Goal: Transaction & Acquisition: Purchase product/service

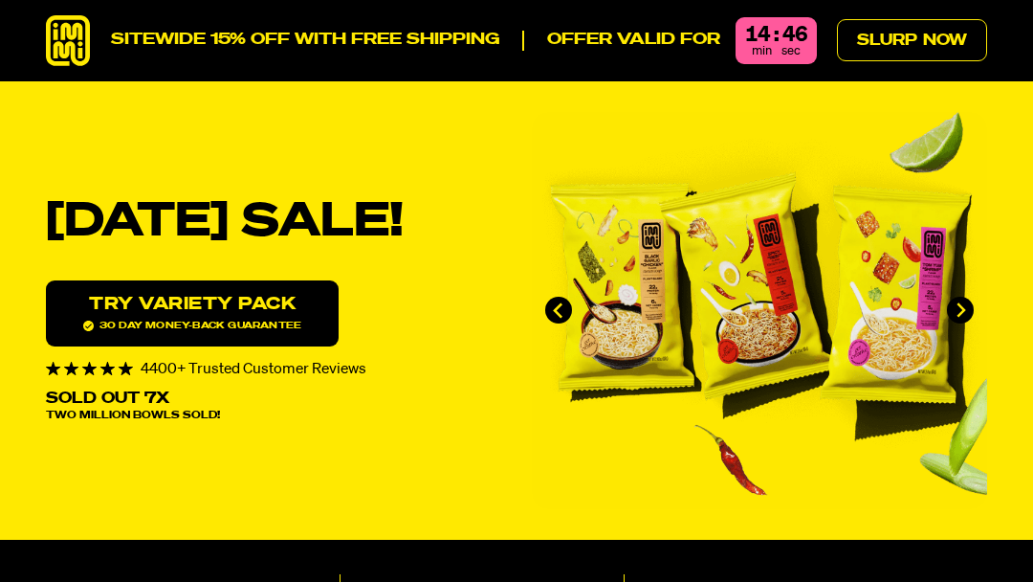
click at [908, 36] on link "Slurp Now" at bounding box center [912, 40] width 150 height 42
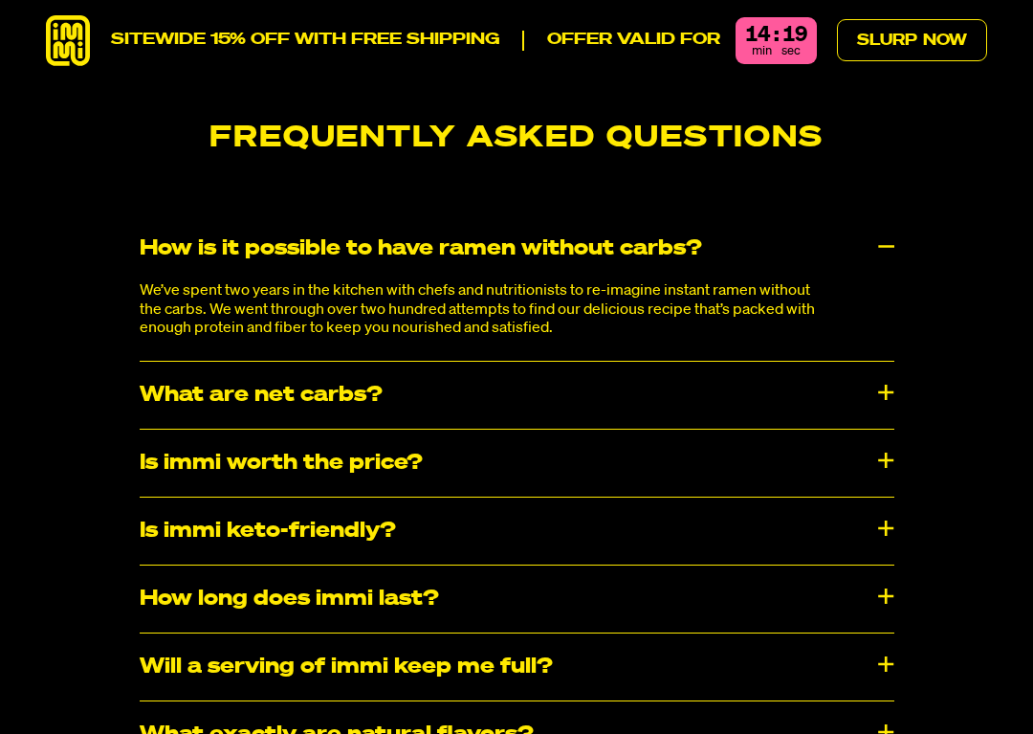
scroll to position [9200, 0]
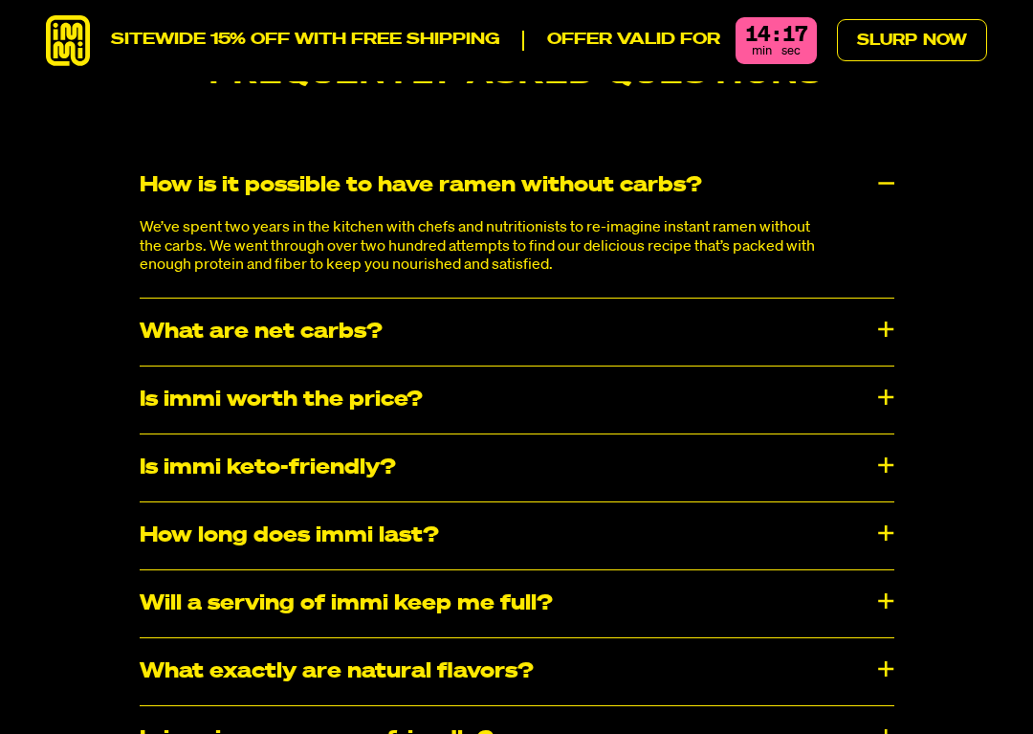
click at [188, 366] on div "Is immi worth the price?" at bounding box center [517, 399] width 755 height 67
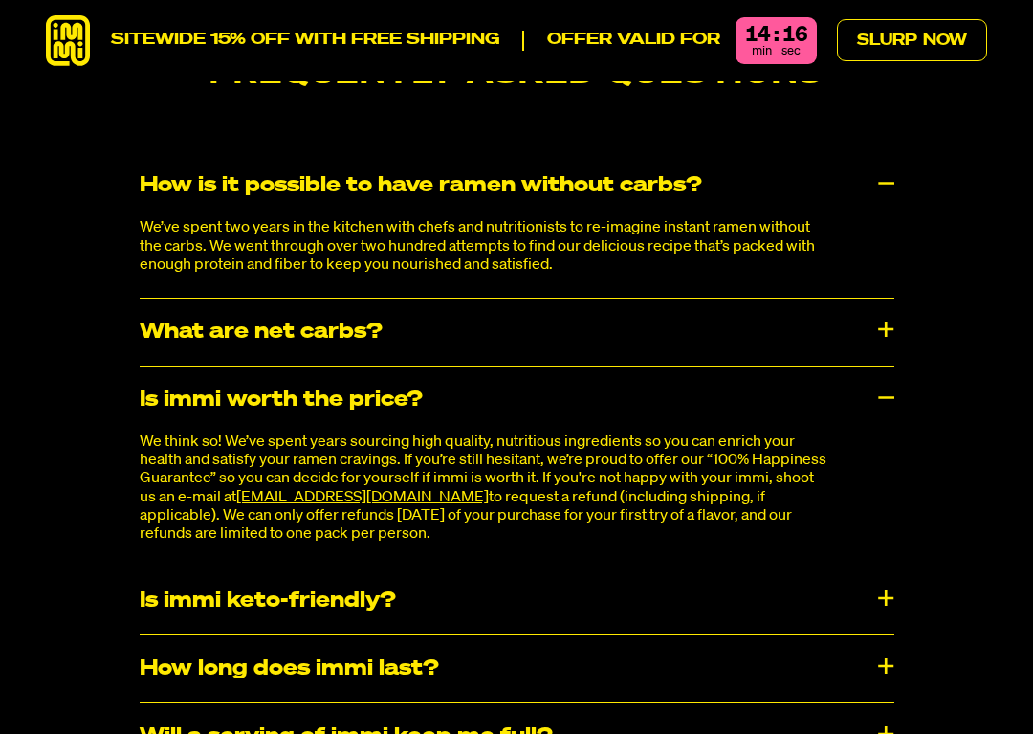
click at [185, 298] on div "What are net carbs?" at bounding box center [517, 331] width 755 height 67
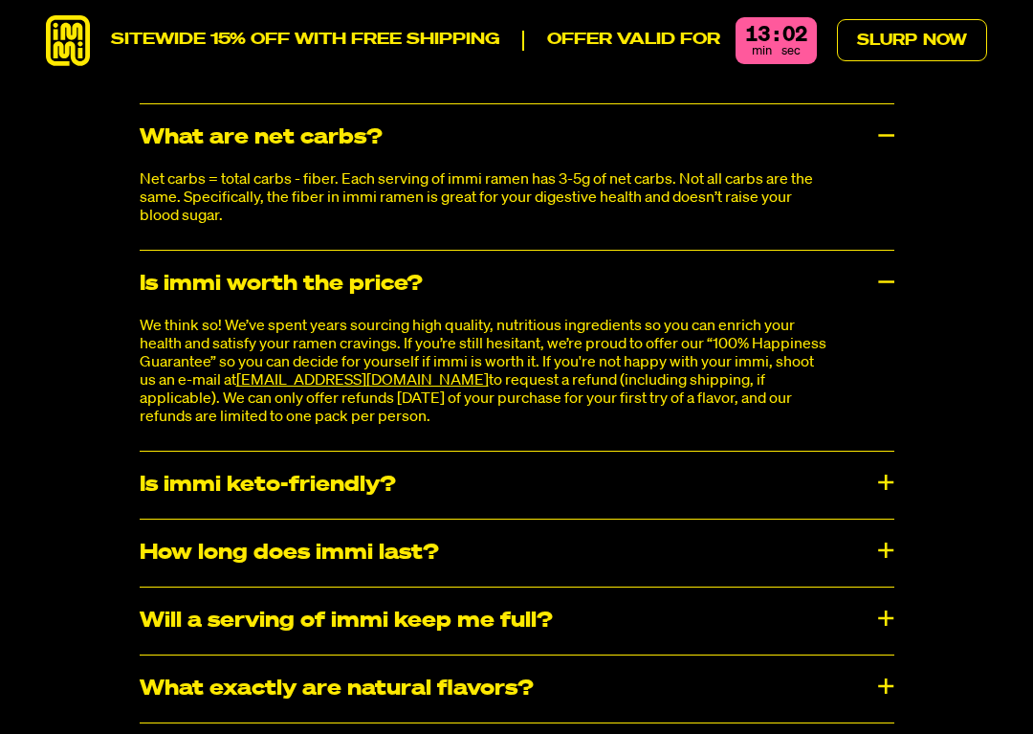
scroll to position [9394, 0]
click at [181, 452] on div "Is immi keto-friendly?" at bounding box center [517, 485] width 755 height 67
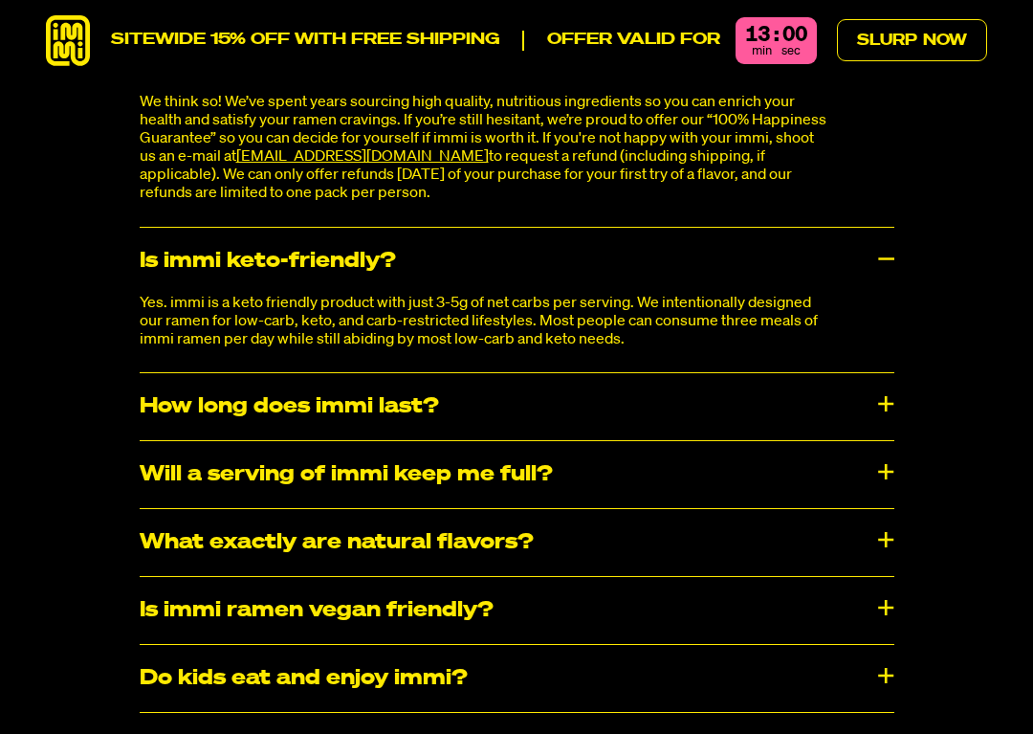
scroll to position [9618, 0]
click at [191, 373] on div "How long does immi last?" at bounding box center [517, 406] width 755 height 67
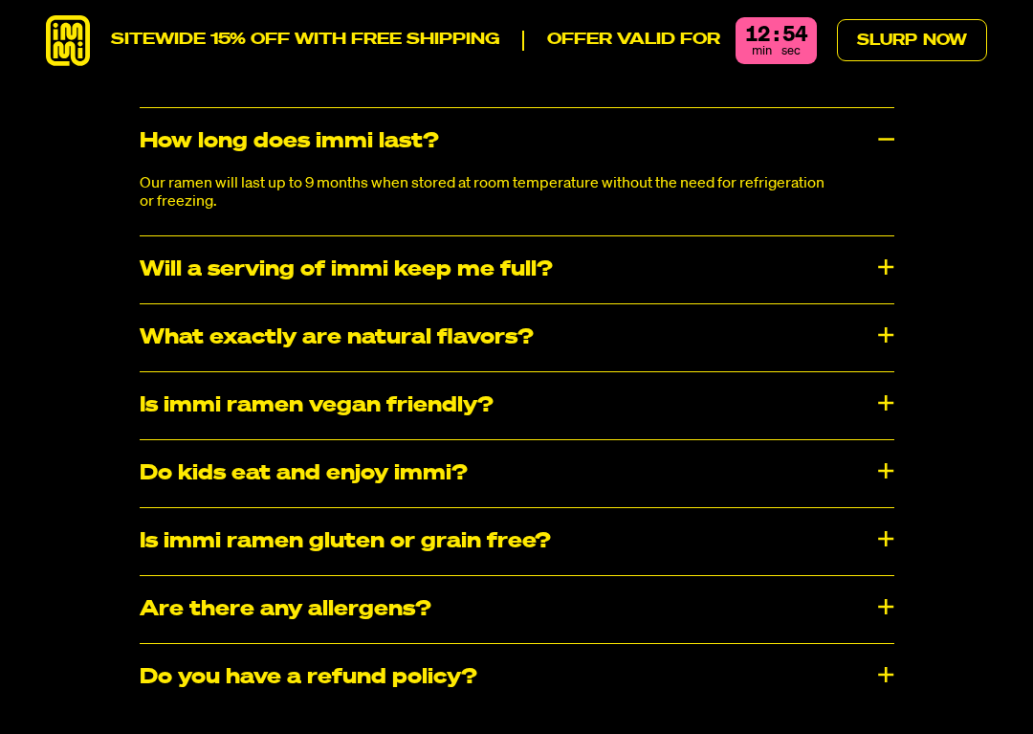
scroll to position [9898, 0]
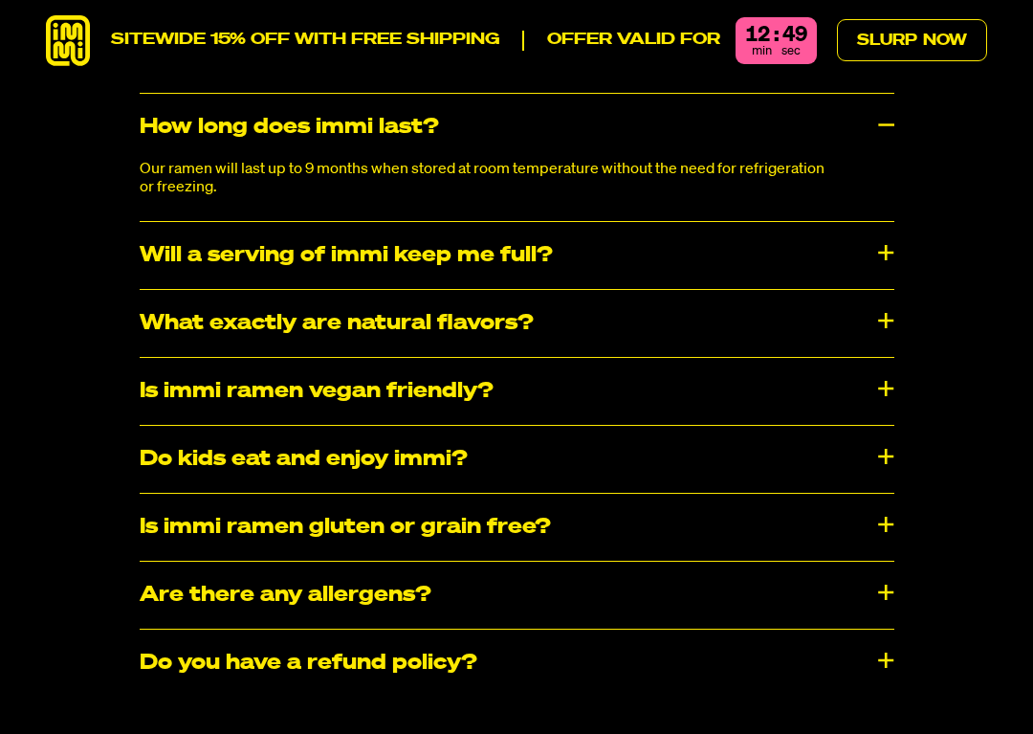
click at [184, 494] on div "Is immi ramen gluten or grain free?" at bounding box center [517, 527] width 755 height 67
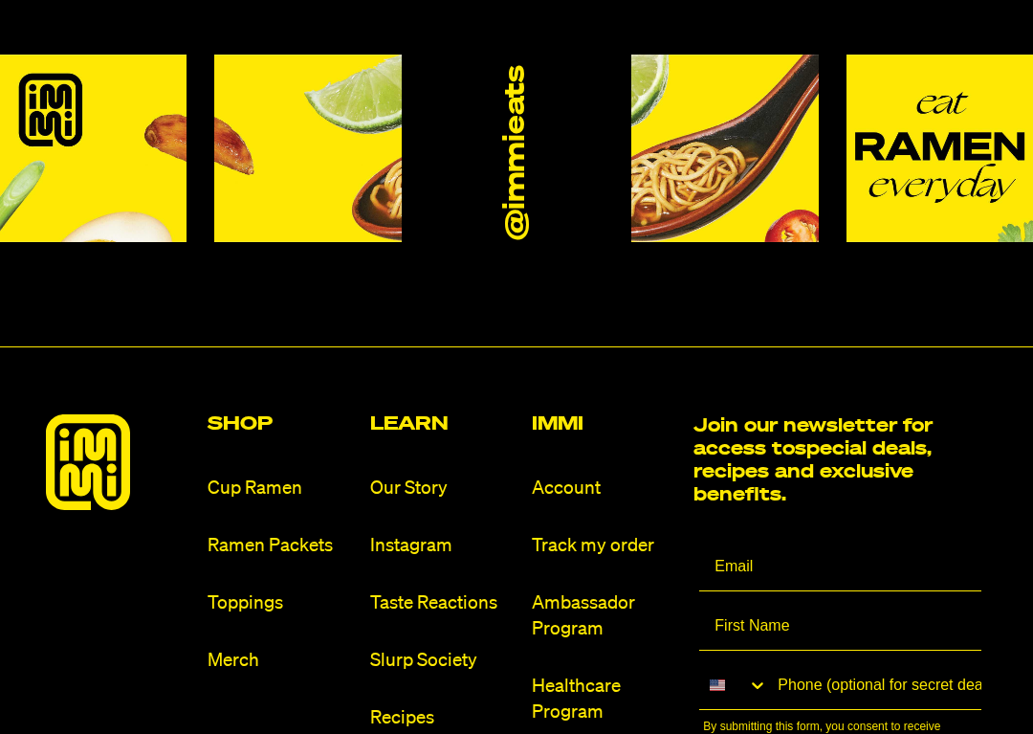
scroll to position [10780, 0]
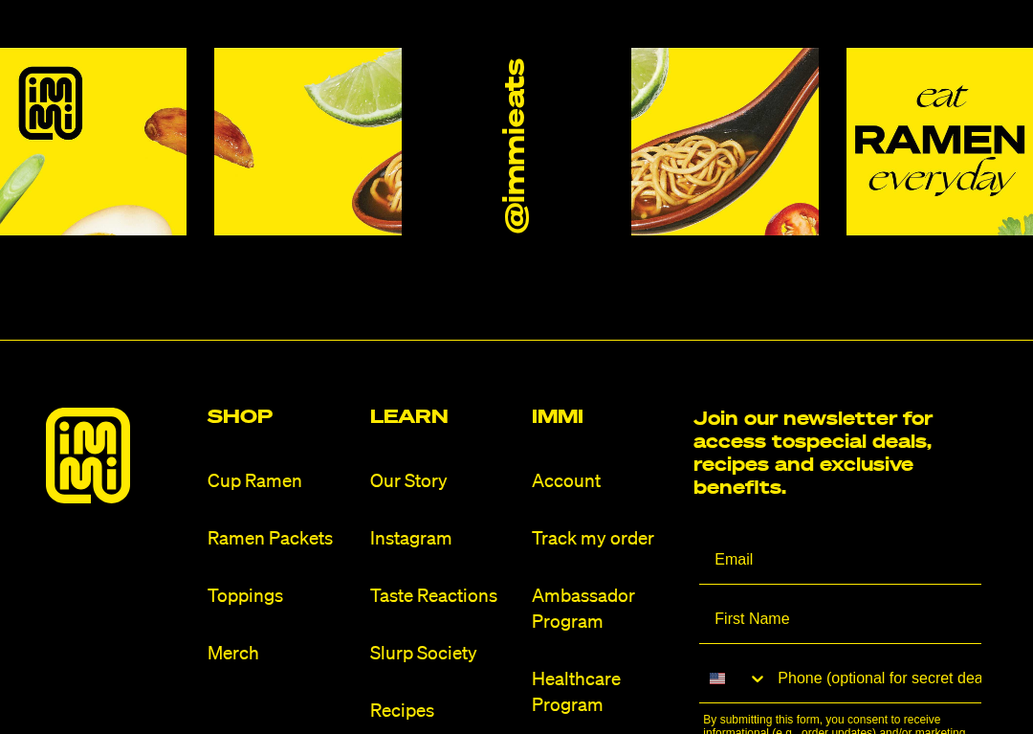
click at [254, 469] on link "Cup Ramen" at bounding box center [281, 482] width 146 height 26
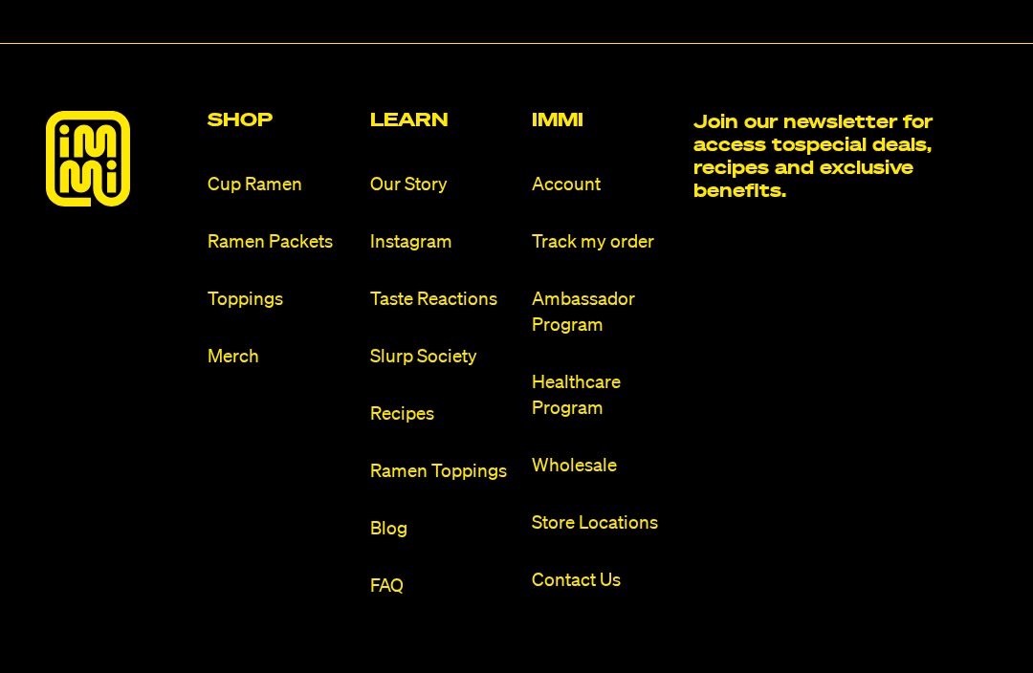
scroll to position [10613, 0]
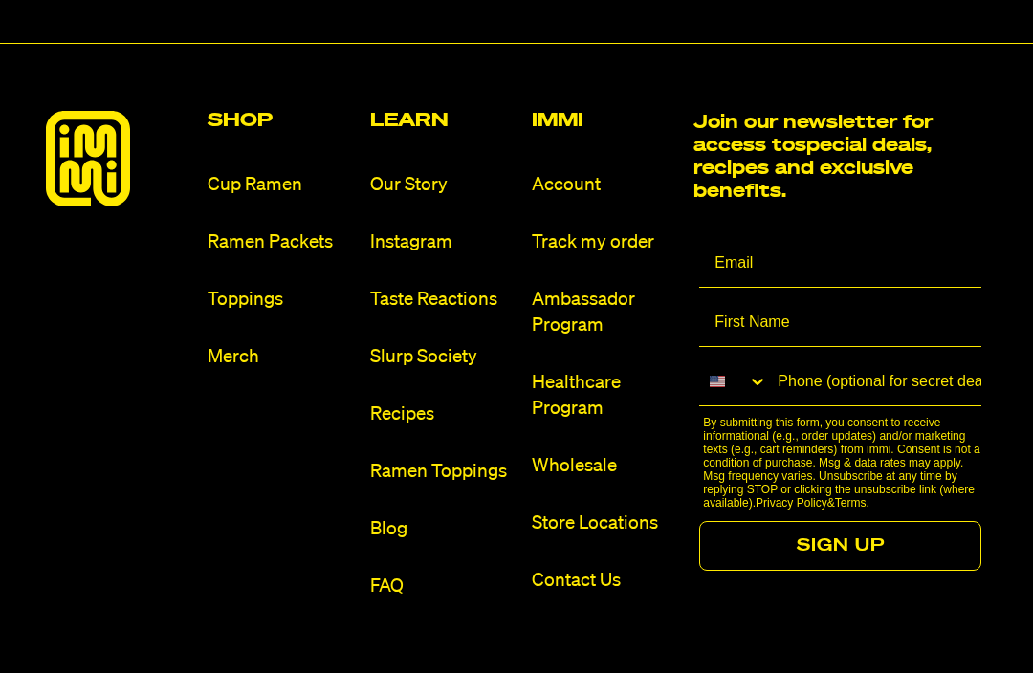
click at [242, 230] on link "Ramen Packets" at bounding box center [281, 243] width 146 height 26
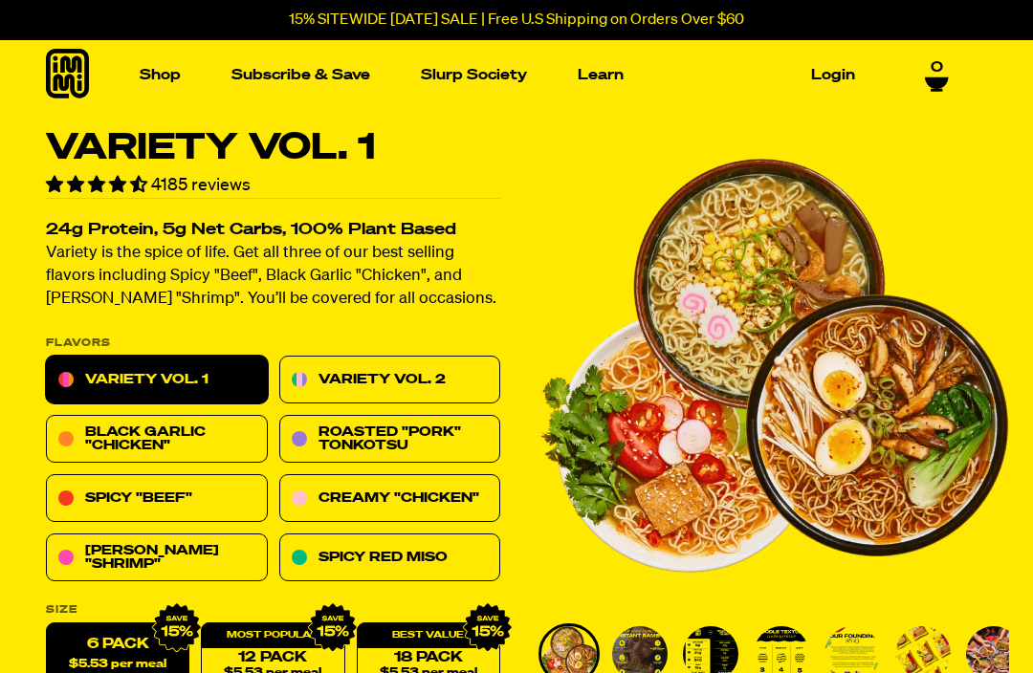
click at [221, 436] on link "Black Garlic "Chicken"" at bounding box center [157, 440] width 222 height 48
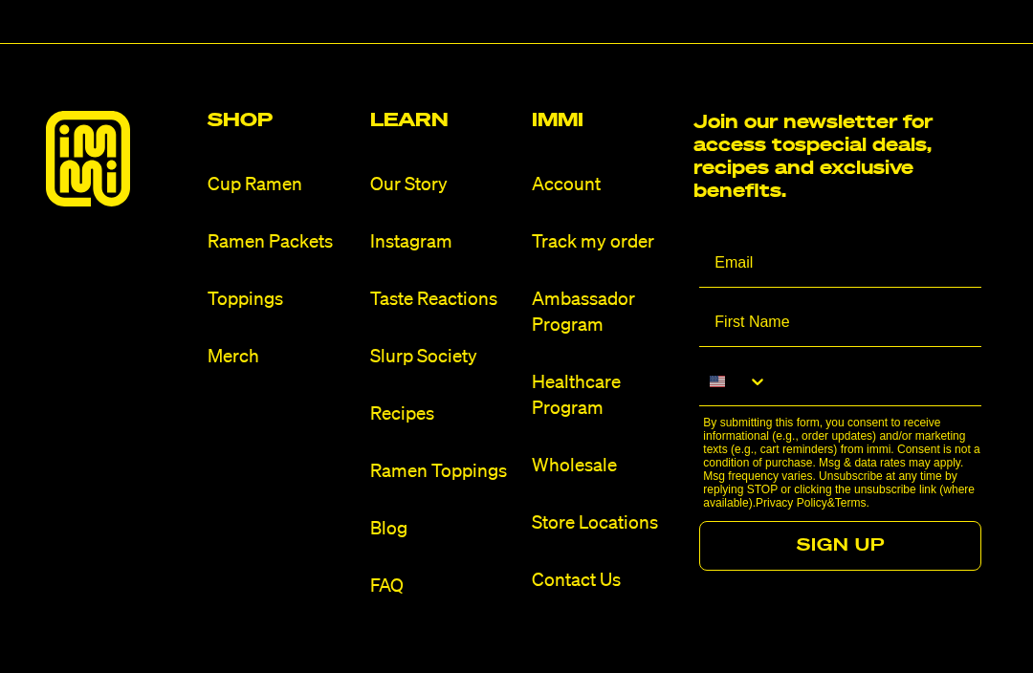
scroll to position [10613, 0]
click at [236, 287] on link "Toppings" at bounding box center [281, 300] width 146 height 26
